Goal: Information Seeking & Learning: Learn about a topic

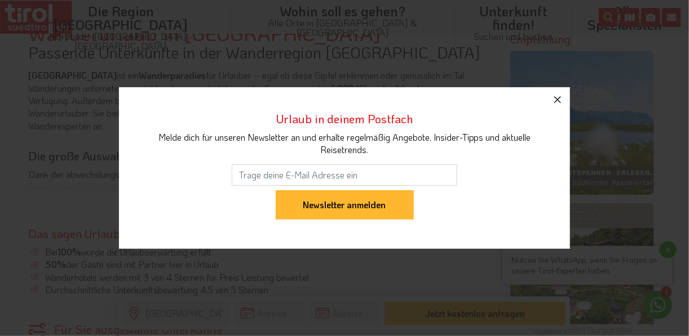
click at [556, 101] on icon "button" at bounding box center [557, 99] width 7 height 7
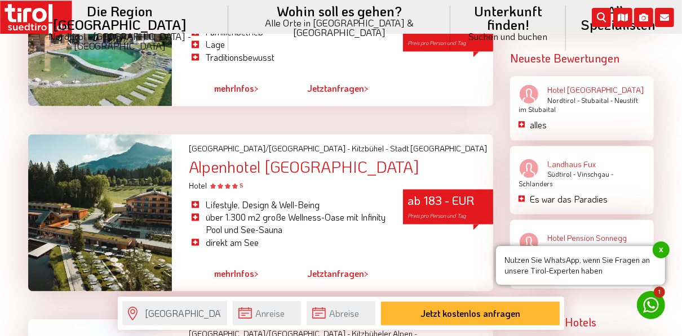
scroll to position [1443, 0]
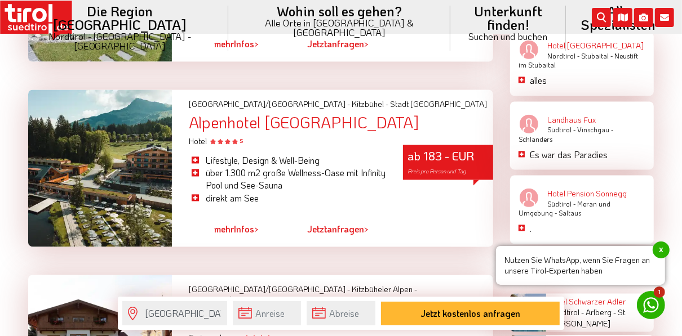
click at [283, 114] on div "Alpenhotel [GEOGRAPHIC_DATA]" at bounding box center [341, 122] width 304 height 17
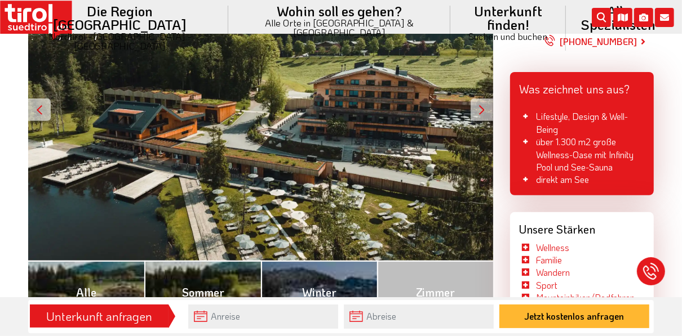
scroll to position [270, 0]
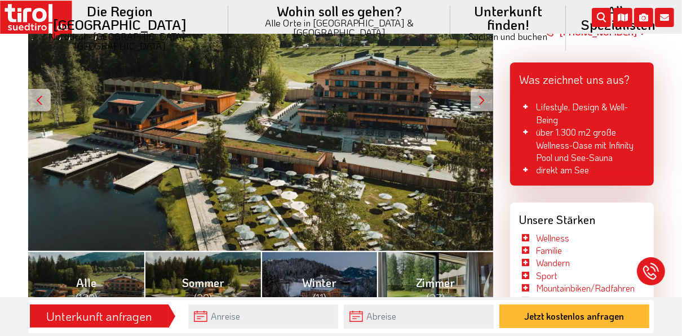
click at [478, 96] on div at bounding box center [482, 100] width 23 height 23
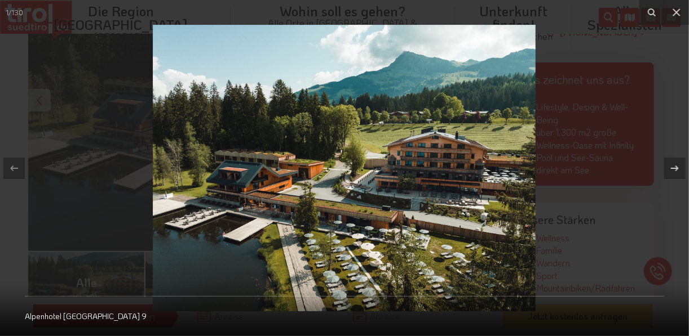
click at [503, 152] on img at bounding box center [344, 168] width 383 height 287
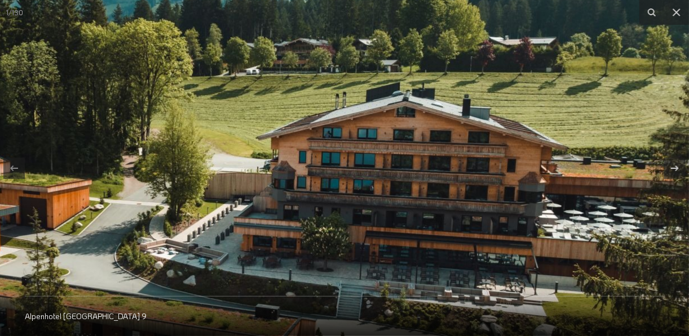
click at [503, 152] on img at bounding box center [148, 198] width 1082 height 810
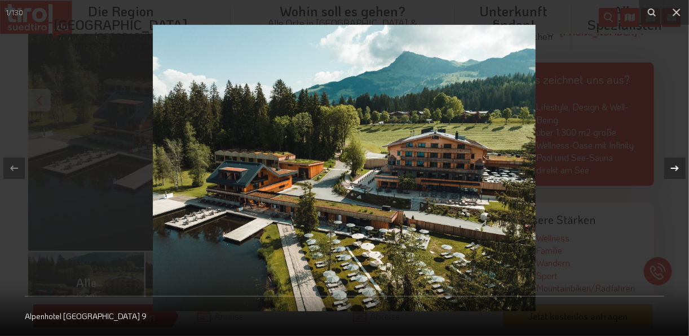
click at [673, 170] on icon at bounding box center [675, 169] width 14 height 14
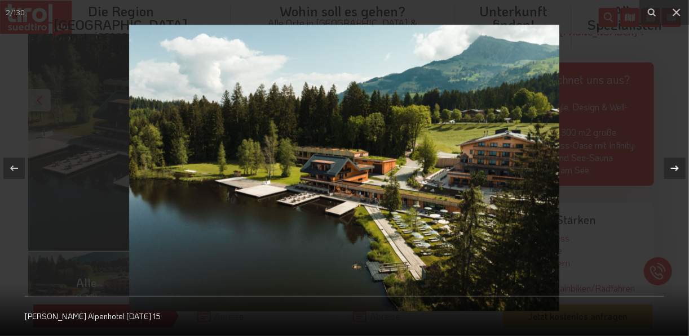
click at [673, 171] on icon at bounding box center [675, 169] width 14 height 14
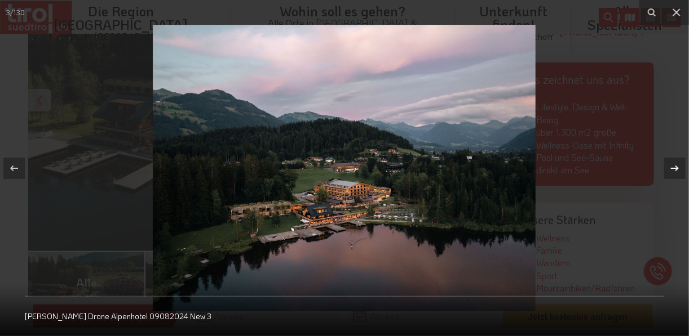
click at [673, 171] on icon at bounding box center [675, 169] width 14 height 14
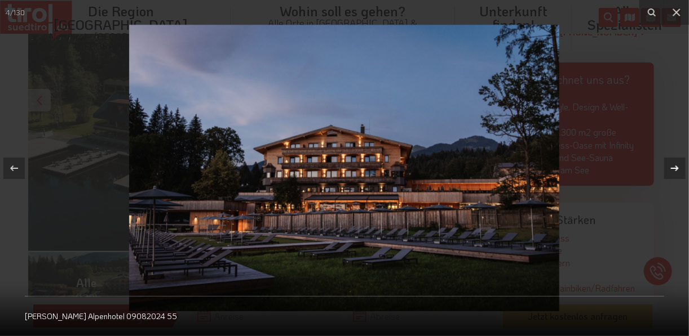
click at [673, 170] on icon at bounding box center [675, 169] width 14 height 14
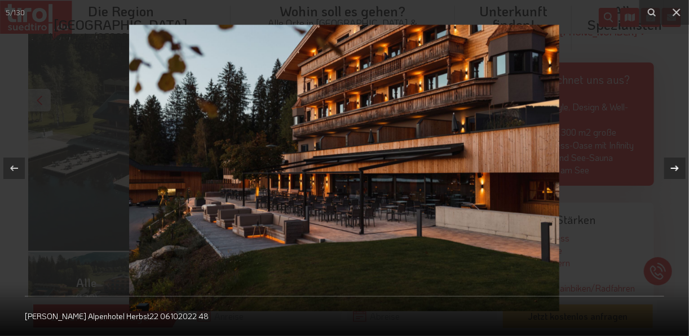
click at [673, 170] on icon at bounding box center [675, 169] width 14 height 14
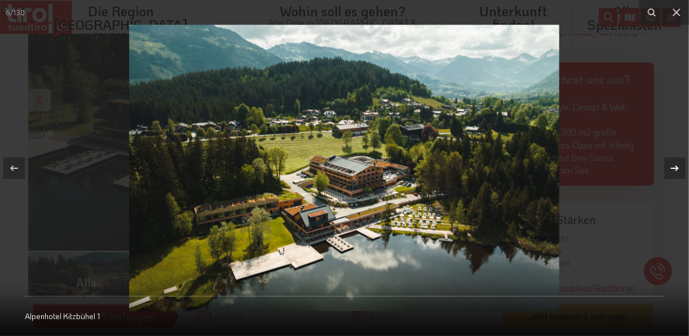
click at [673, 170] on icon at bounding box center [675, 169] width 14 height 14
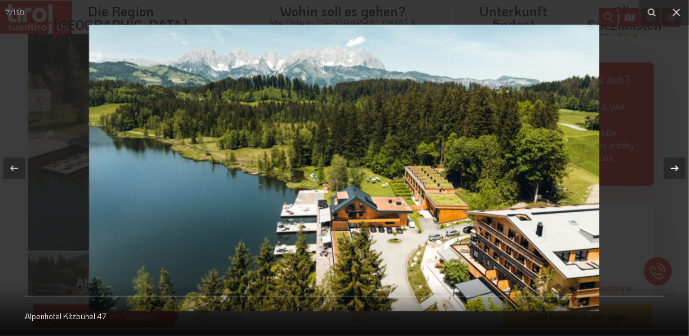
click at [673, 170] on icon at bounding box center [675, 169] width 14 height 14
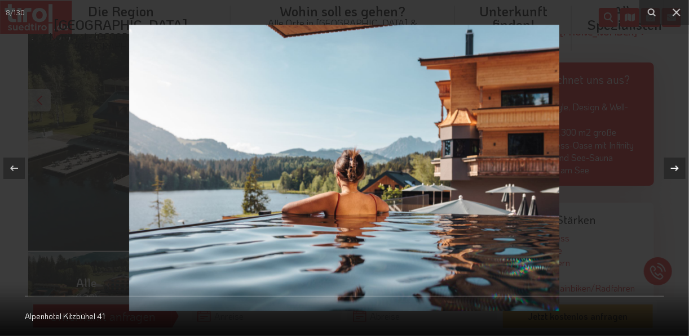
click at [673, 170] on icon at bounding box center [675, 169] width 14 height 14
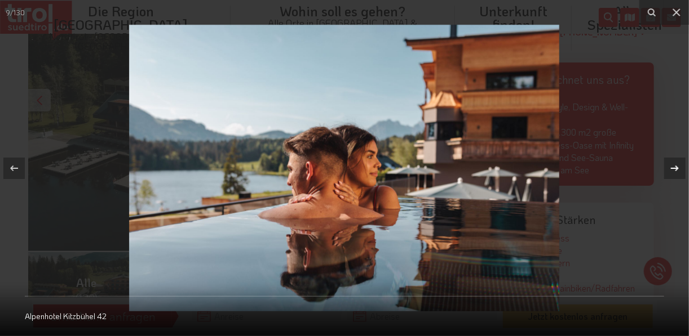
click at [673, 170] on icon at bounding box center [675, 169] width 14 height 14
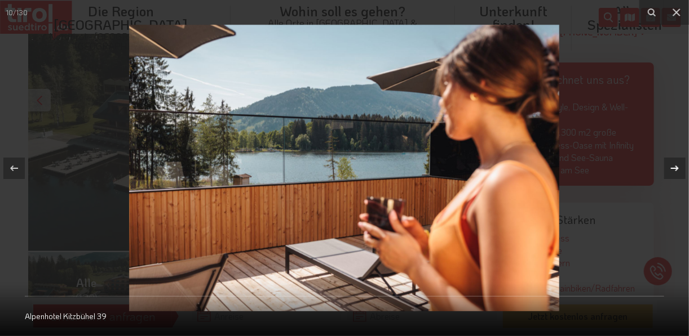
click at [673, 170] on icon at bounding box center [675, 169] width 14 height 14
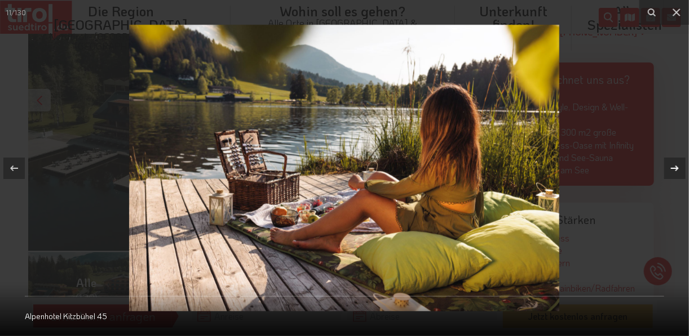
click at [673, 170] on icon at bounding box center [675, 169] width 14 height 14
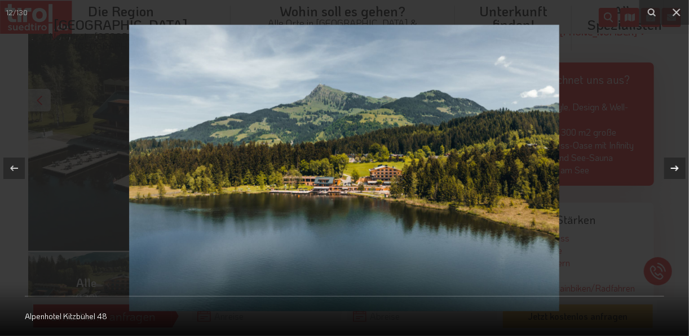
click at [673, 168] on icon at bounding box center [675, 169] width 14 height 14
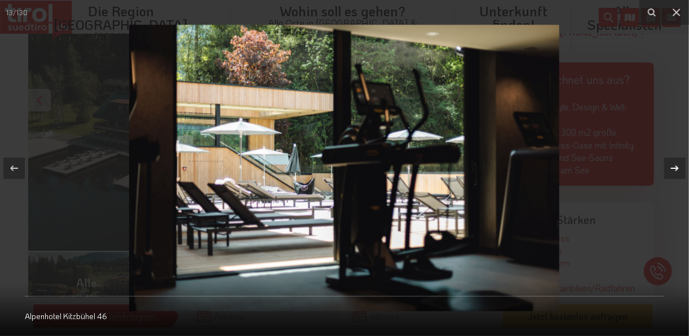
click at [673, 168] on icon at bounding box center [675, 169] width 14 height 14
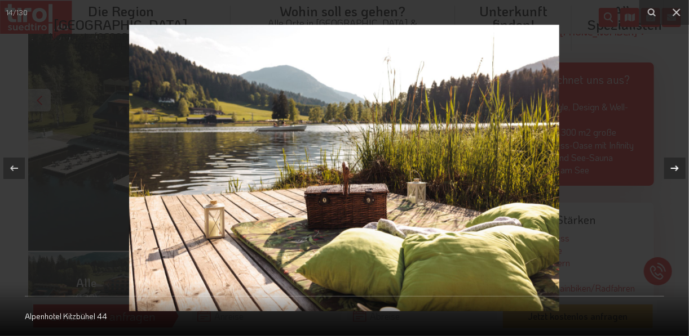
click at [673, 168] on icon at bounding box center [675, 169] width 14 height 14
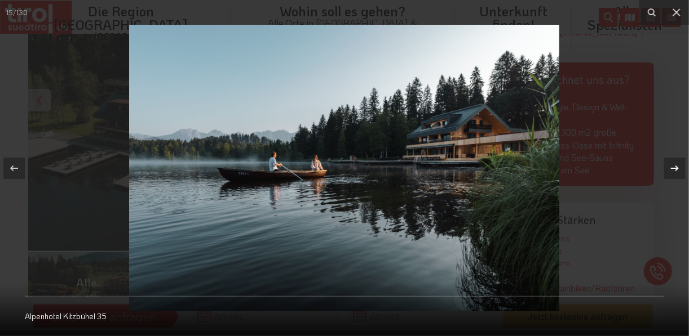
click at [673, 168] on icon at bounding box center [675, 169] width 14 height 14
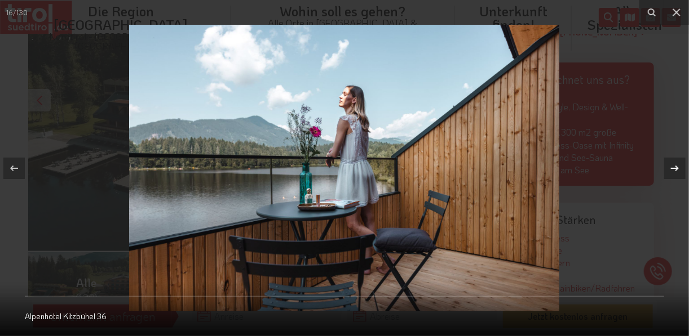
click at [673, 168] on icon at bounding box center [675, 168] width 8 height 6
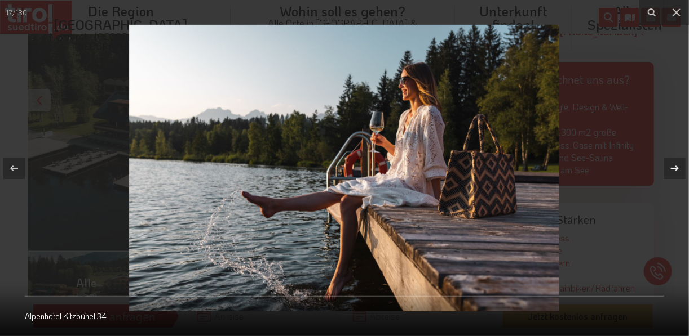
click at [673, 167] on icon at bounding box center [675, 168] width 8 height 6
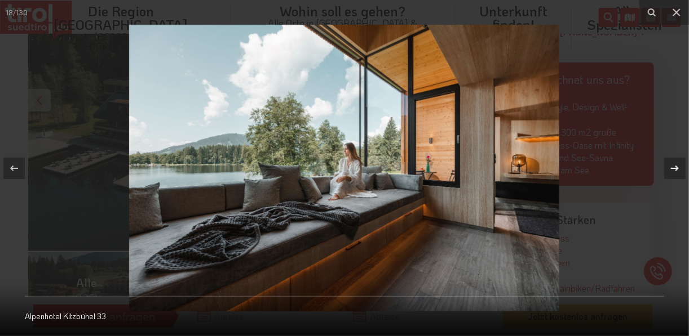
click at [673, 167] on icon at bounding box center [675, 169] width 14 height 14
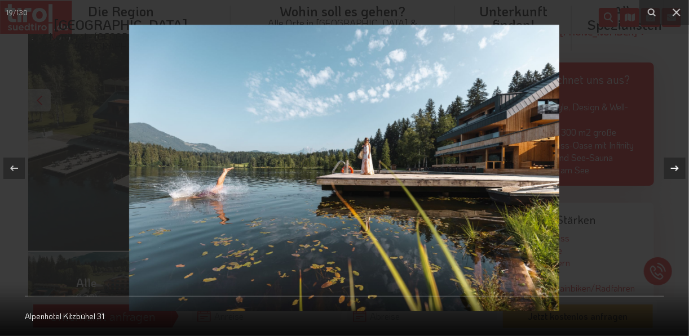
click at [673, 167] on icon at bounding box center [675, 169] width 14 height 14
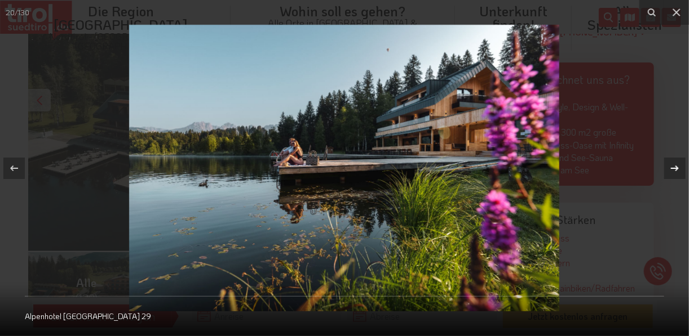
click at [673, 167] on icon at bounding box center [675, 169] width 14 height 14
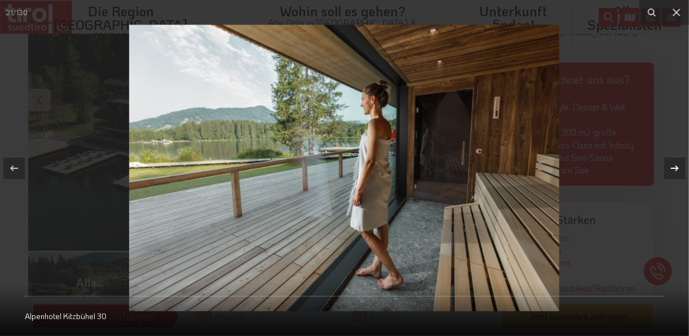
click at [673, 167] on icon at bounding box center [675, 169] width 14 height 14
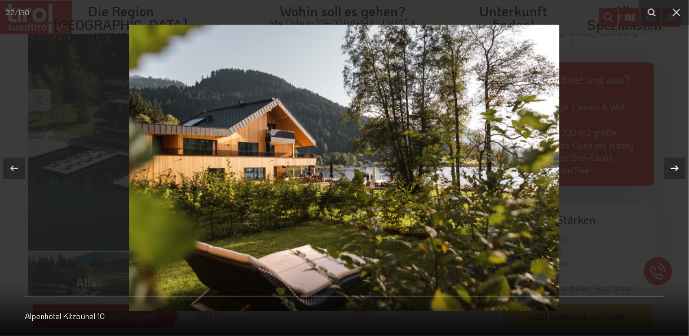
click at [673, 167] on icon at bounding box center [675, 169] width 14 height 14
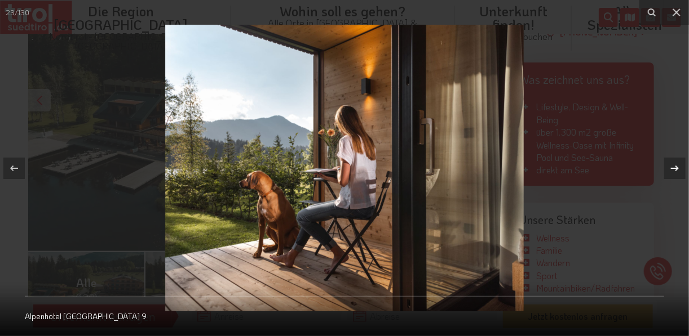
click at [673, 167] on icon at bounding box center [675, 169] width 14 height 14
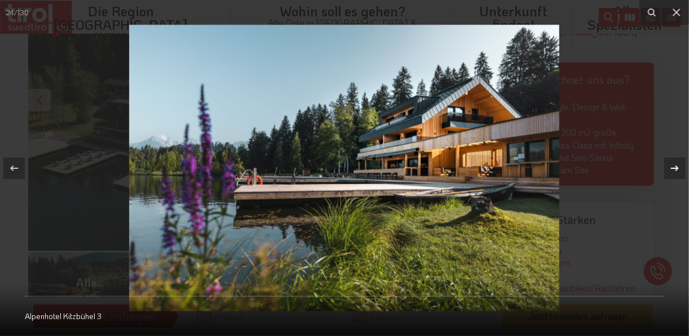
click at [674, 167] on icon at bounding box center [675, 169] width 14 height 14
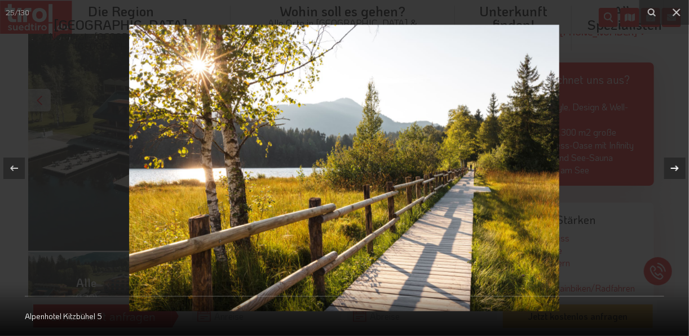
click at [674, 167] on icon at bounding box center [675, 169] width 14 height 14
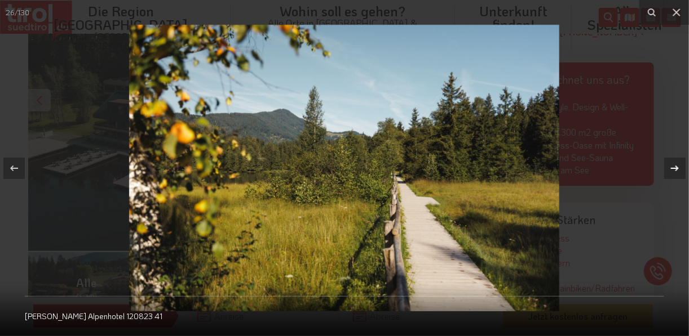
click at [674, 167] on icon at bounding box center [675, 169] width 14 height 14
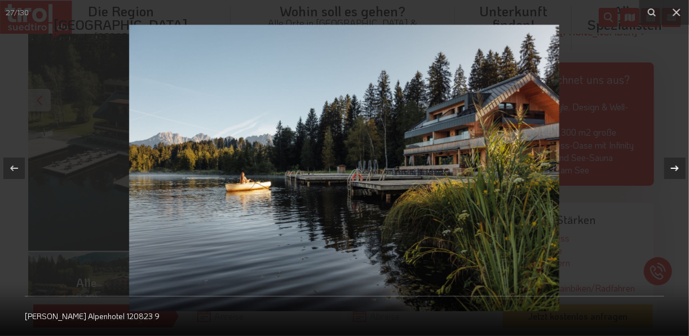
click at [674, 167] on icon at bounding box center [675, 169] width 14 height 14
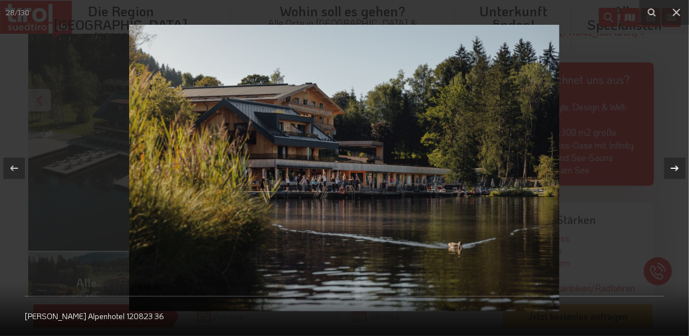
click at [674, 167] on icon at bounding box center [675, 169] width 14 height 14
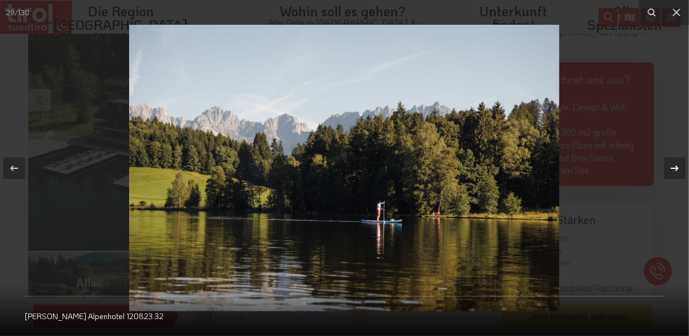
click at [674, 167] on icon at bounding box center [675, 169] width 14 height 14
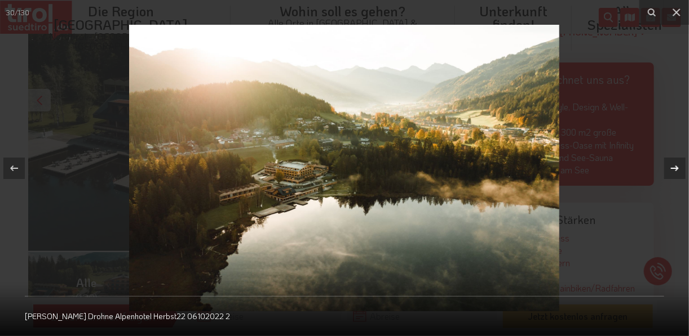
click at [674, 167] on icon at bounding box center [675, 169] width 14 height 14
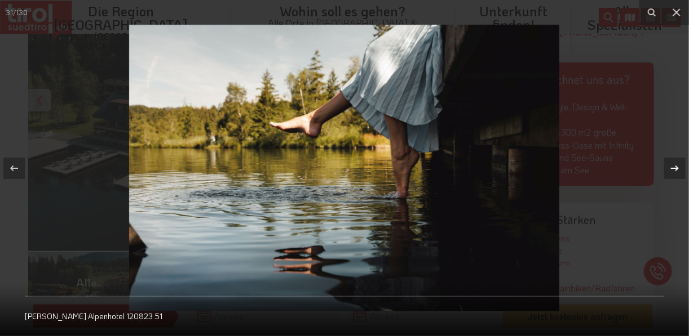
click at [674, 167] on icon at bounding box center [675, 169] width 14 height 14
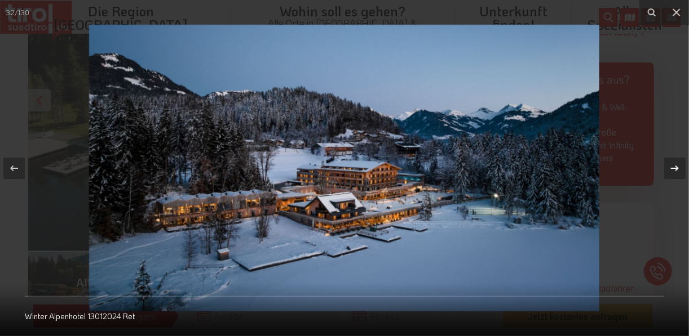
click at [674, 167] on icon at bounding box center [675, 169] width 14 height 14
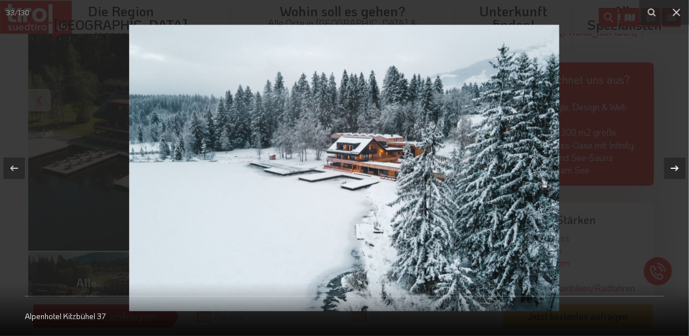
click at [674, 167] on icon at bounding box center [675, 169] width 14 height 14
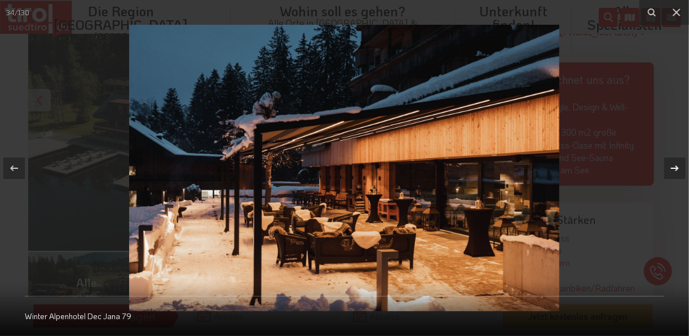
click at [674, 167] on icon at bounding box center [675, 169] width 14 height 14
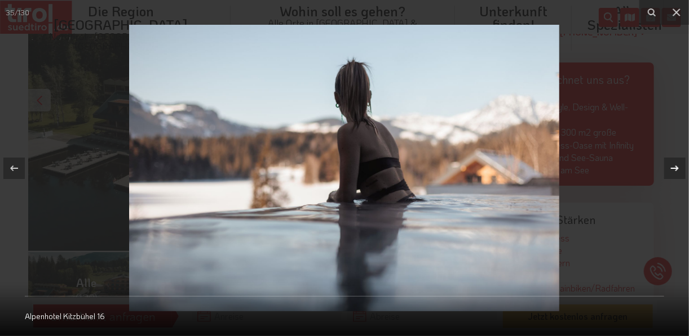
click at [674, 167] on icon at bounding box center [675, 169] width 14 height 14
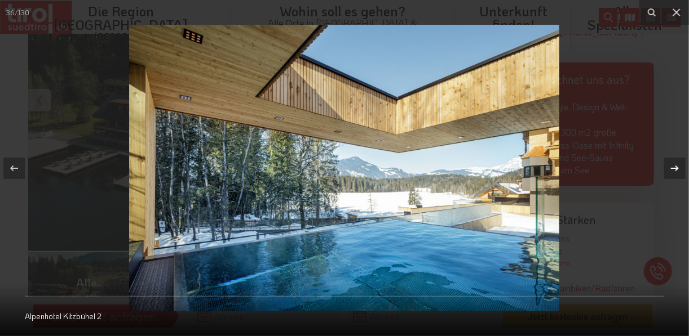
click at [674, 167] on icon at bounding box center [675, 169] width 14 height 14
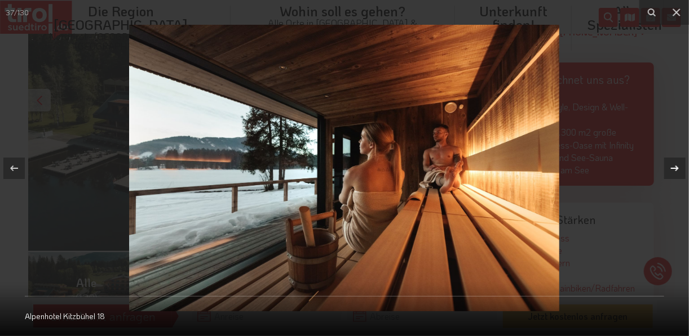
click at [674, 167] on icon at bounding box center [675, 169] width 14 height 14
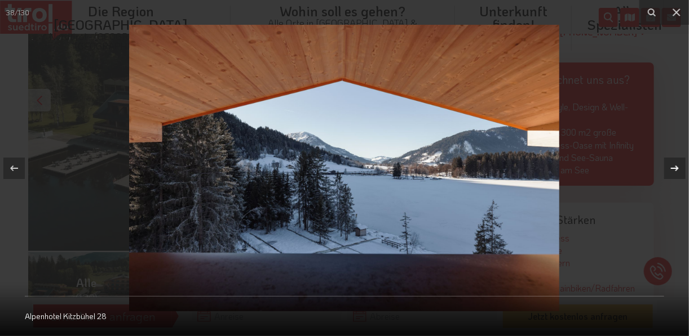
click at [674, 167] on icon at bounding box center [675, 169] width 14 height 14
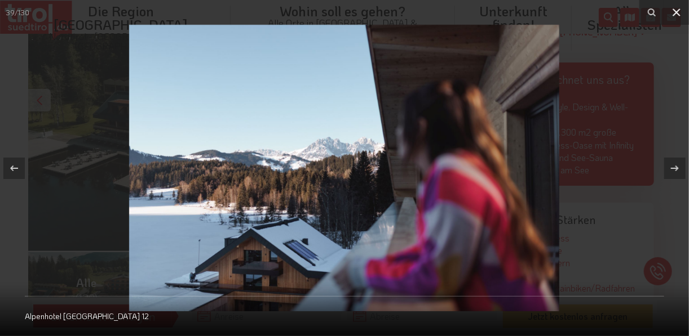
click at [672, 12] on icon at bounding box center [676, 13] width 14 height 14
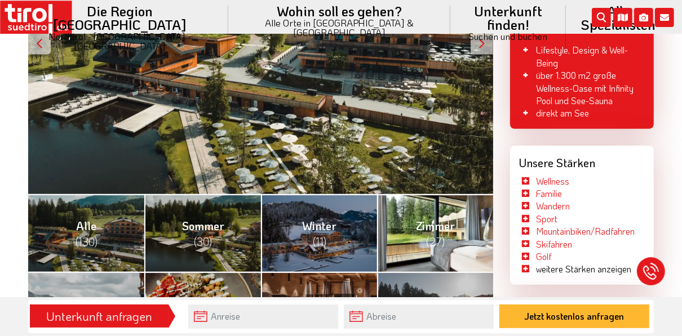
scroll to position [406, 0]
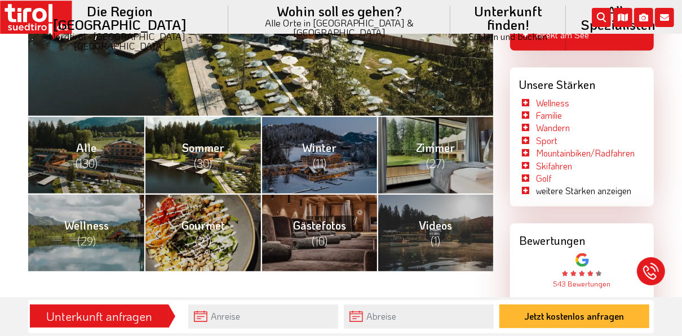
click at [185, 152] on span "Sommer (30)" at bounding box center [203, 155] width 42 height 30
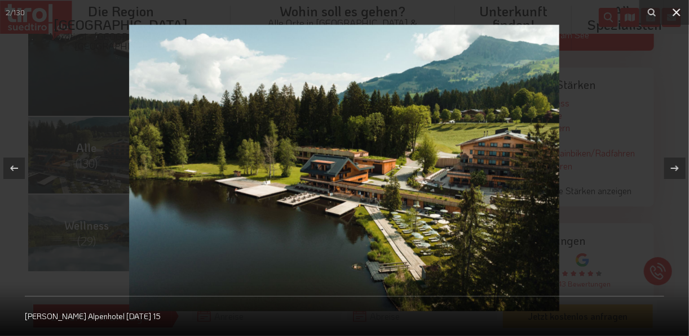
click at [675, 21] on button at bounding box center [676, 12] width 25 height 25
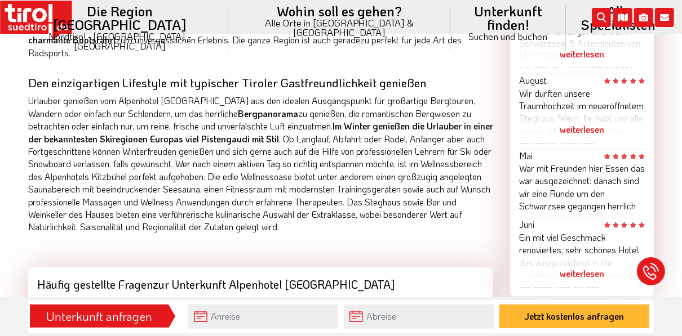
scroll to position [902, 0]
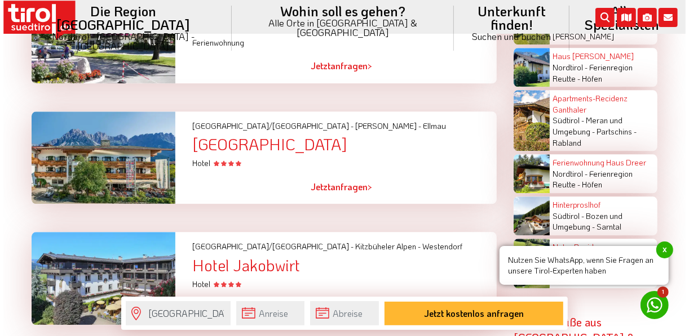
scroll to position [1753, 0]
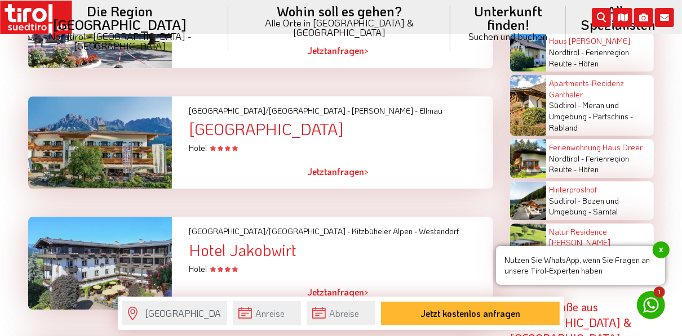
click at [117, 123] on div at bounding box center [100, 142] width 161 height 93
click at [271, 121] on div "[GEOGRAPHIC_DATA]" at bounding box center [341, 129] width 304 height 17
click at [248, 121] on div "[GEOGRAPHIC_DATA]" at bounding box center [341, 129] width 304 height 17
click at [159, 122] on div at bounding box center [100, 142] width 161 height 93
click at [143, 123] on div at bounding box center [100, 142] width 161 height 93
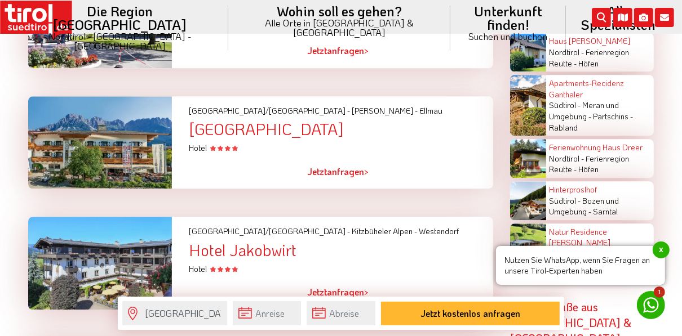
click at [325, 166] on span "Jetzt" at bounding box center [317, 172] width 20 height 12
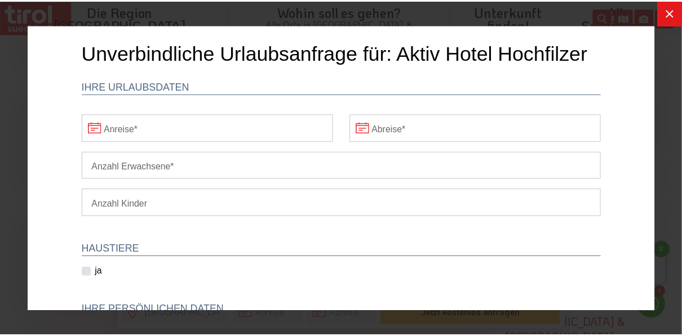
scroll to position [0, 0]
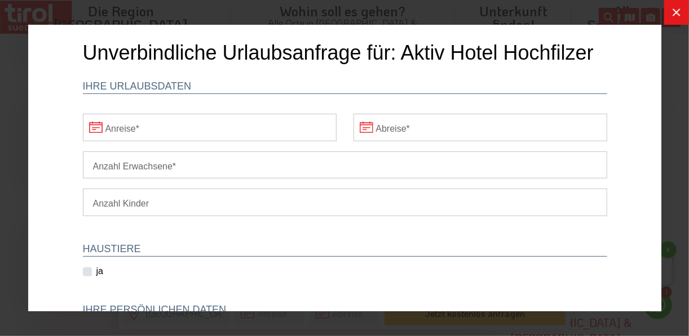
click at [675, 19] on icon at bounding box center [676, 13] width 14 height 14
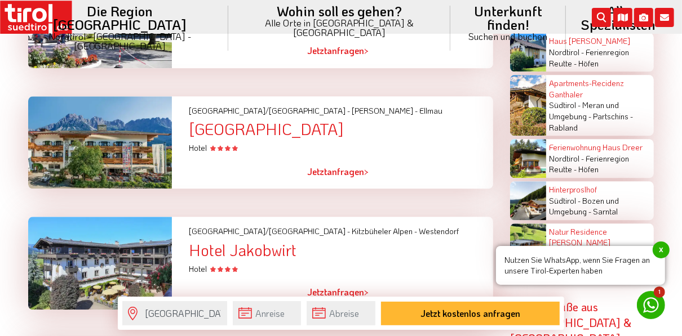
click at [150, 132] on div at bounding box center [100, 142] width 161 height 93
click at [250, 121] on div "[GEOGRAPHIC_DATA]" at bounding box center [341, 129] width 304 height 17
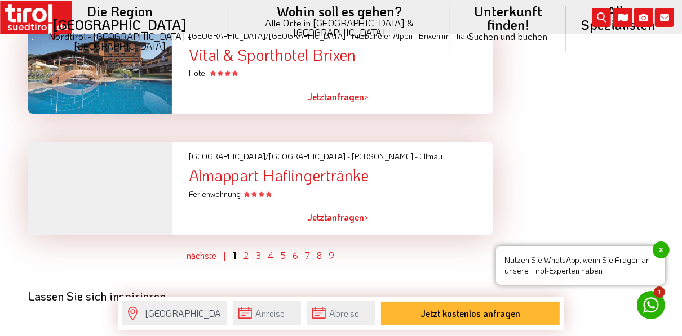
scroll to position [2474, 0]
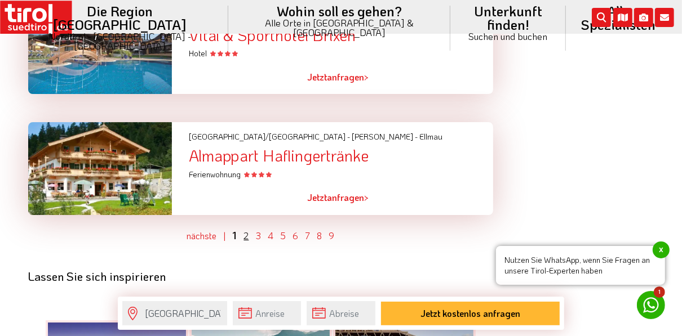
click at [247, 230] on link "2" at bounding box center [246, 236] width 5 height 12
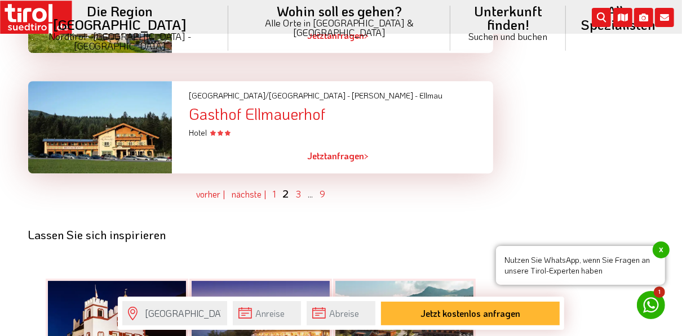
scroll to position [2282, 0]
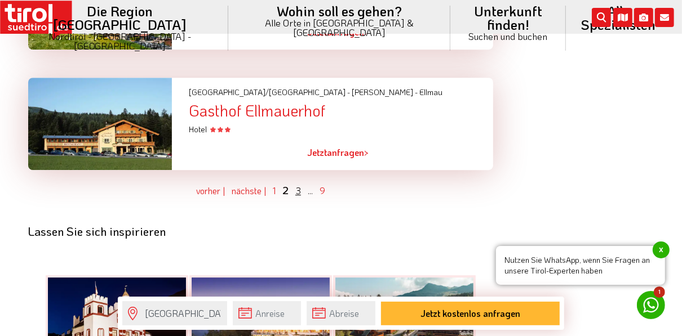
click at [298, 185] on link "3" at bounding box center [298, 191] width 6 height 12
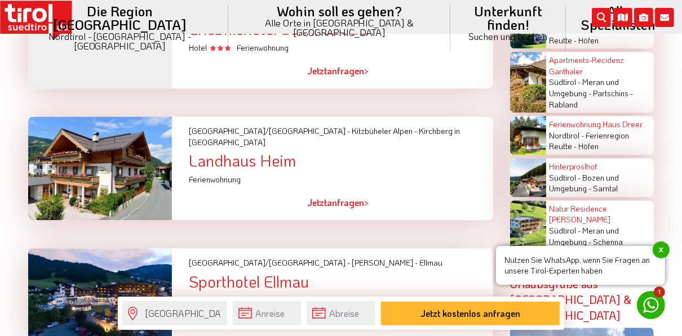
scroll to position [1847, 0]
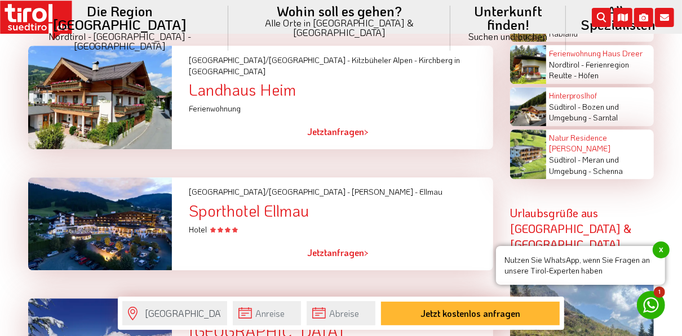
click at [270, 202] on div "Sporthotel Ellmau" at bounding box center [341, 210] width 304 height 17
click at [162, 178] on div at bounding box center [100, 224] width 161 height 93
click at [213, 187] on span "[GEOGRAPHIC_DATA]/[GEOGRAPHIC_DATA] -" at bounding box center [269, 192] width 161 height 11
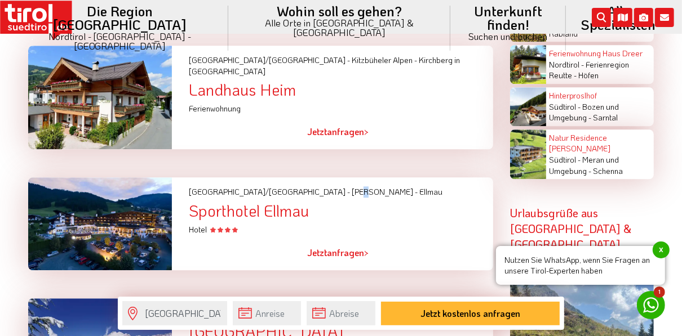
drag, startPoint x: 213, startPoint y: 122, endPoint x: 259, endPoint y: 118, distance: 45.8
click at [352, 187] on span "[PERSON_NAME] -" at bounding box center [385, 192] width 66 height 11
click at [89, 178] on div at bounding box center [100, 224] width 161 height 93
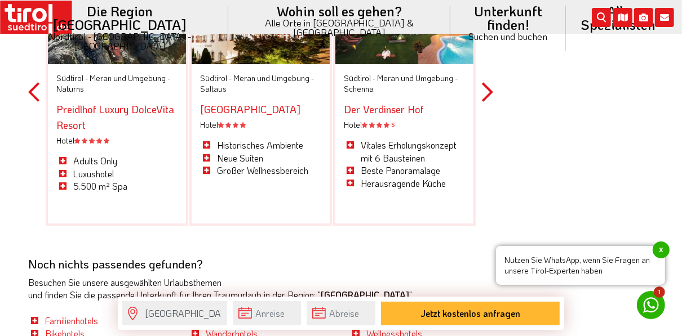
scroll to position [2749, 0]
